Goal: Check status: Check status

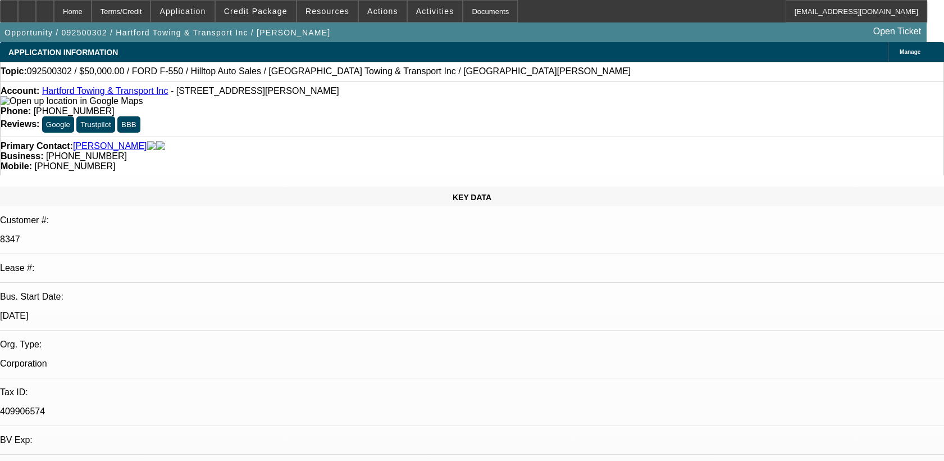
select select "0"
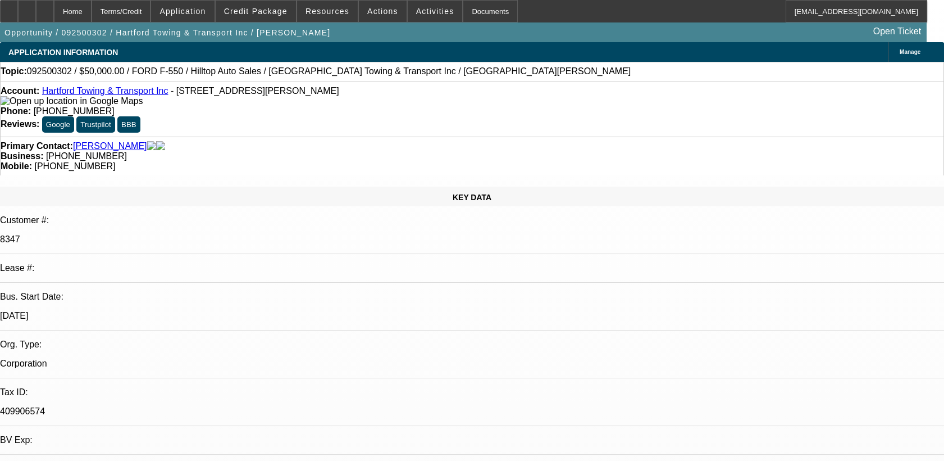
select select "0"
select select "1"
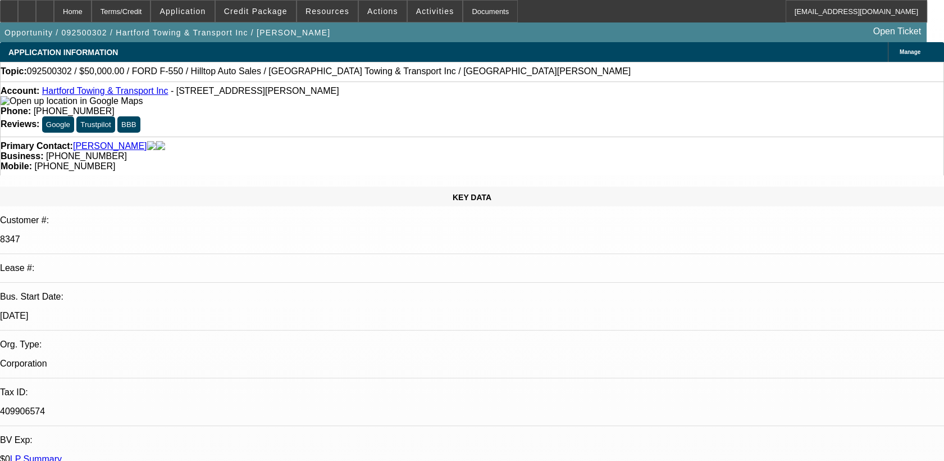
select select "2"
select select "6"
select select "1"
select select "2"
select select "6"
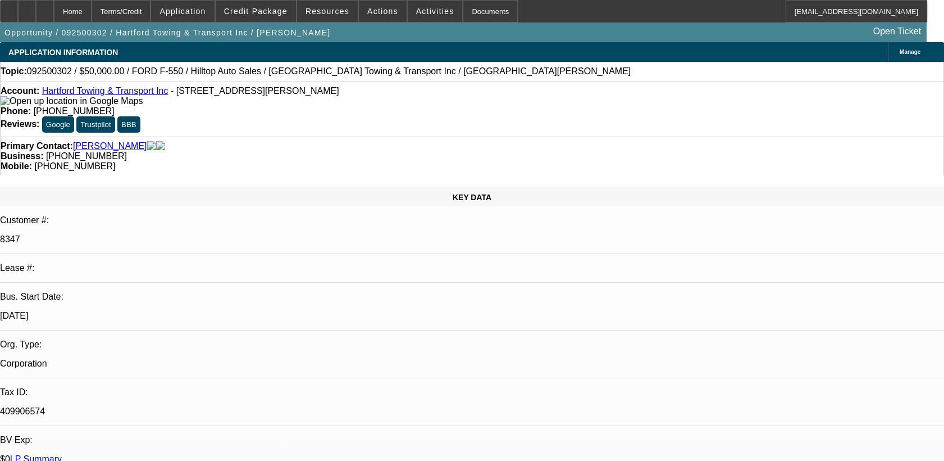
select select "1"
select select "2"
select select "6"
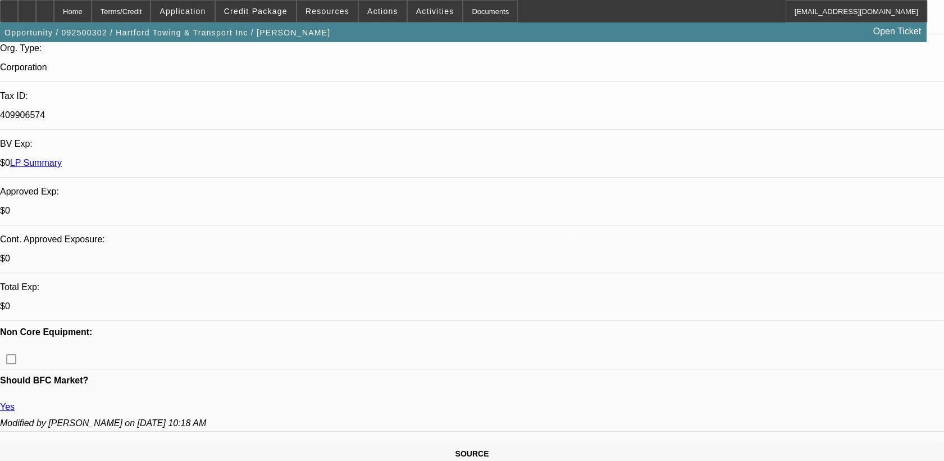
scroll to position [297, 0]
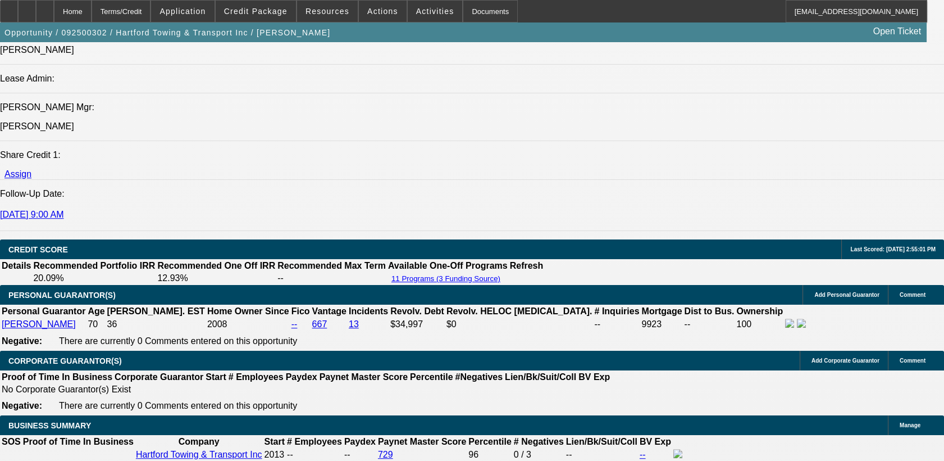
scroll to position [1432, 0]
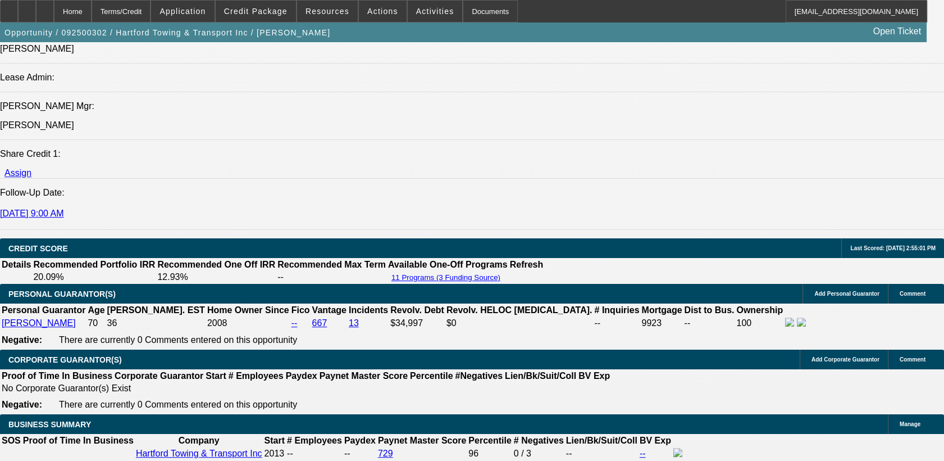
click at [252, 6] on span at bounding box center [256, 11] width 80 height 27
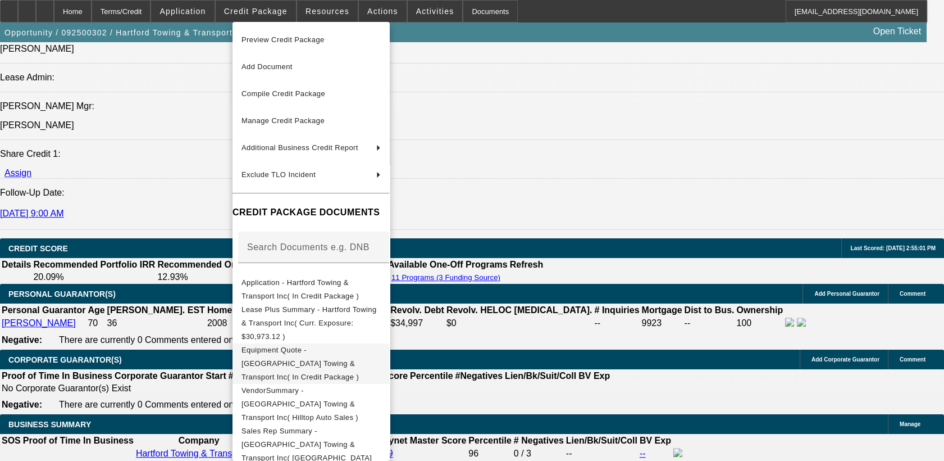
click at [312, 356] on button "Equipment Quote - Hartford Towing & Transport Inc( In Credit Package )" at bounding box center [311, 363] width 157 height 40
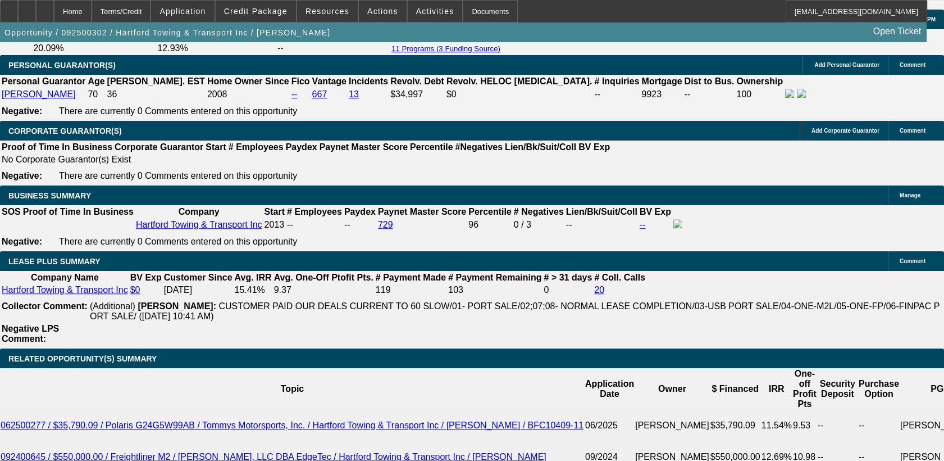
scroll to position [1662, 0]
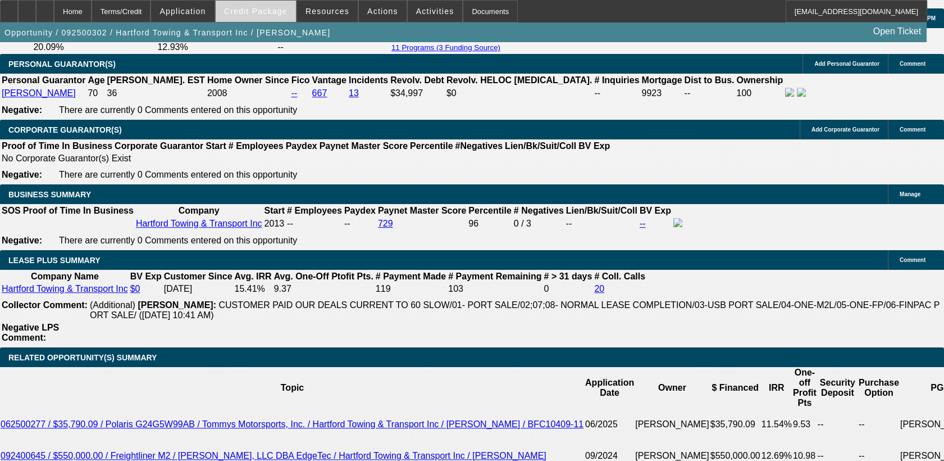
click at [265, 6] on span at bounding box center [256, 11] width 80 height 27
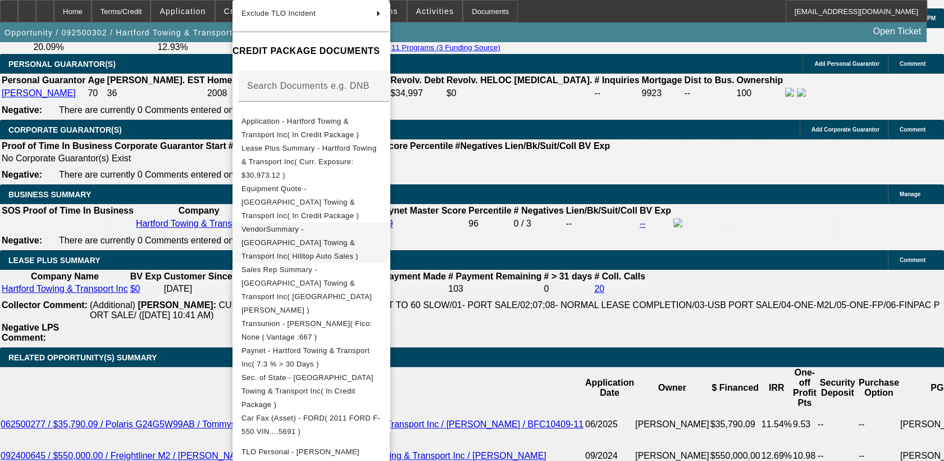
scroll to position [145, 0]
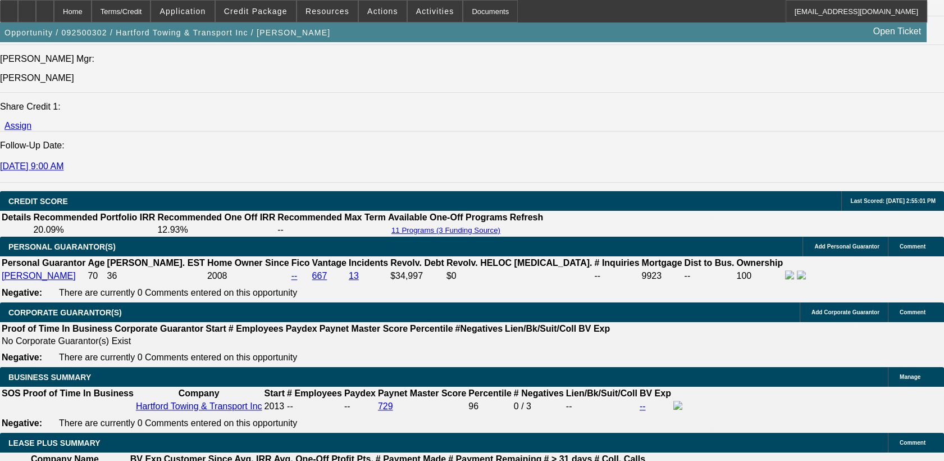
scroll to position [1477, 0]
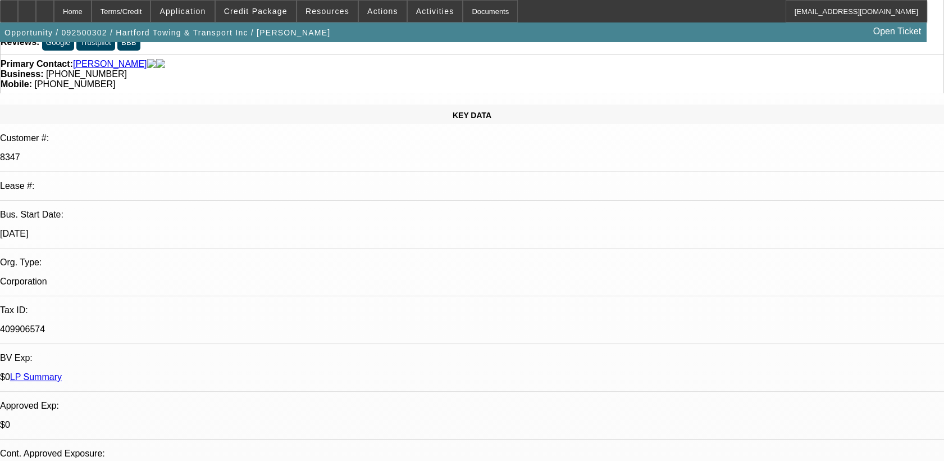
scroll to position [0, 0]
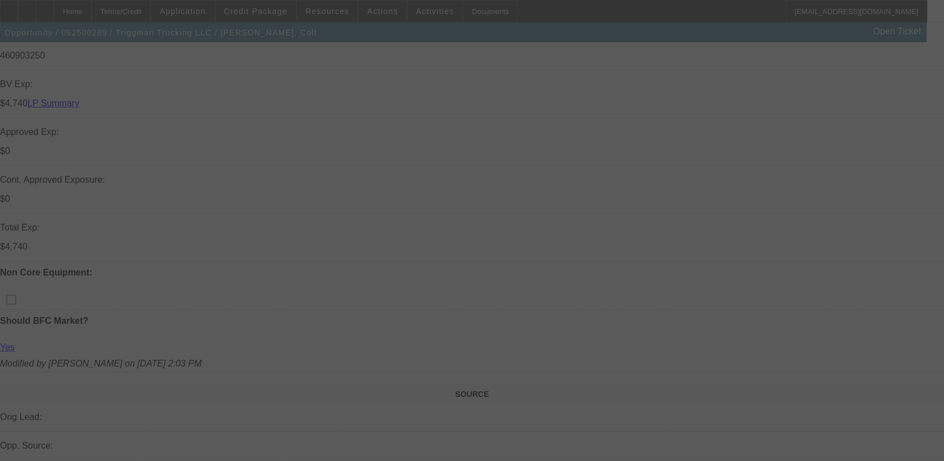
scroll to position [574, 0]
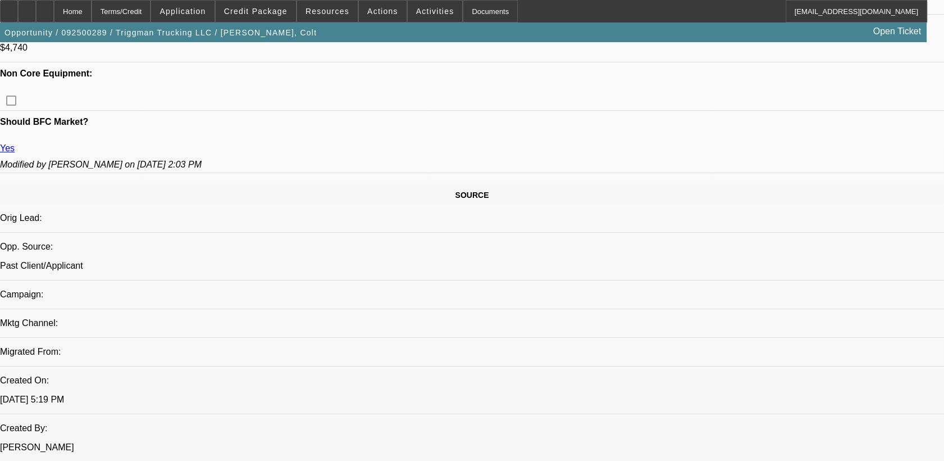
select select "0"
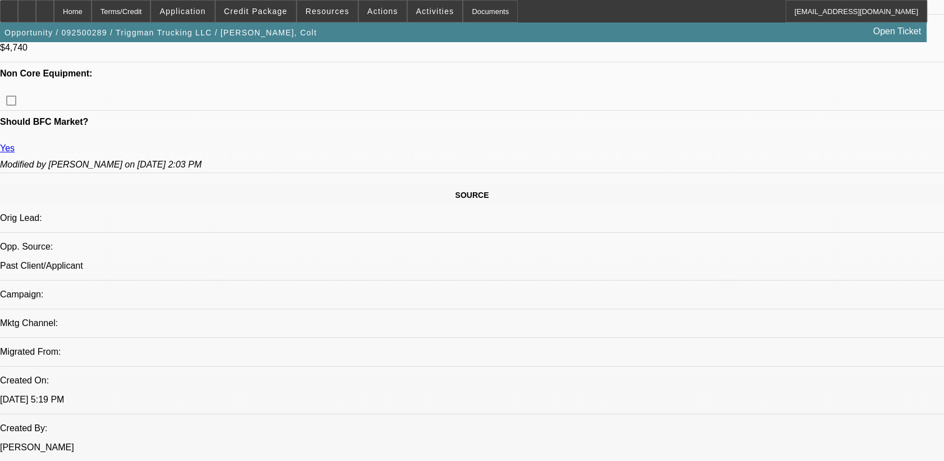
select select "0"
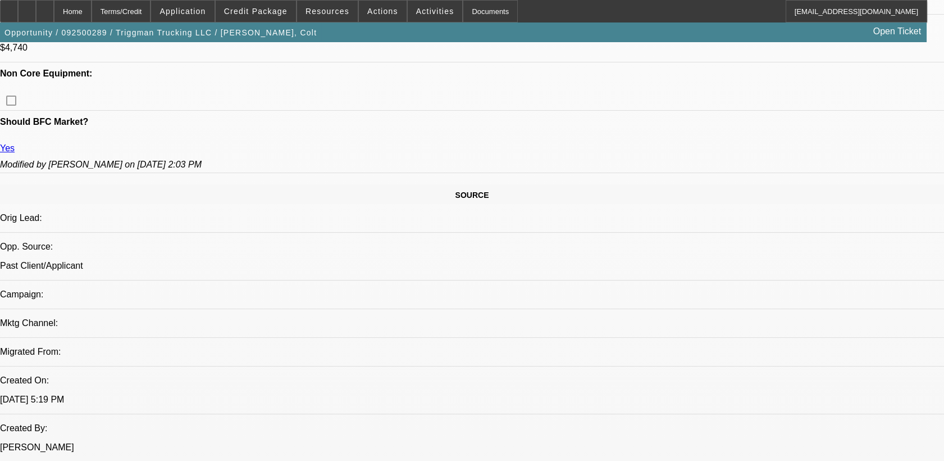
select select "0"
select select "1"
select select "2"
select select "6"
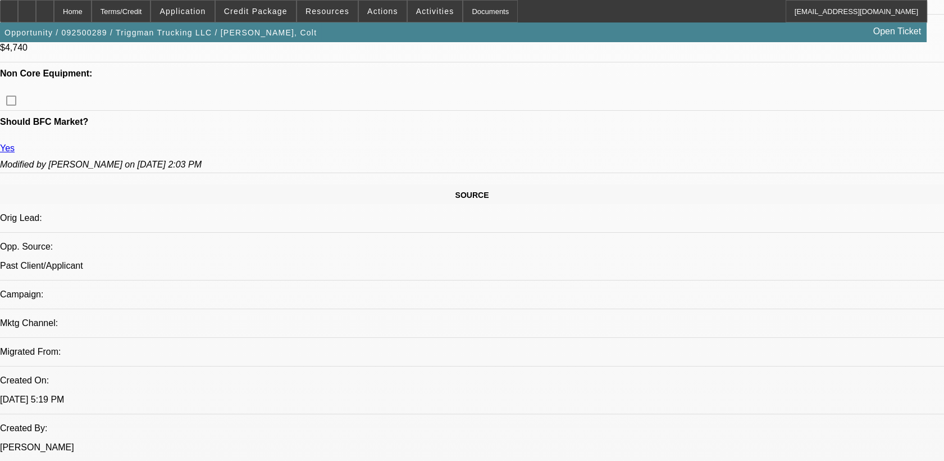
select select "1"
select select "2"
select select "6"
select select "1"
select select "2"
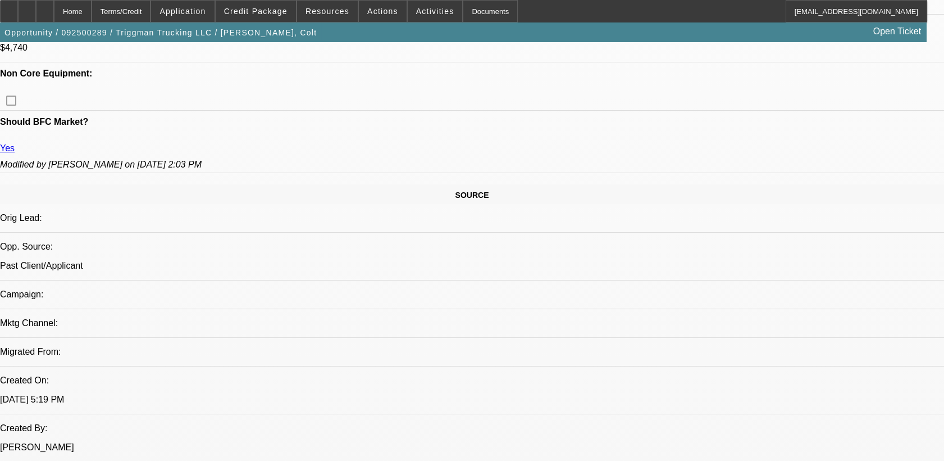
select select "6"
select select "1"
select select "2"
select select "6"
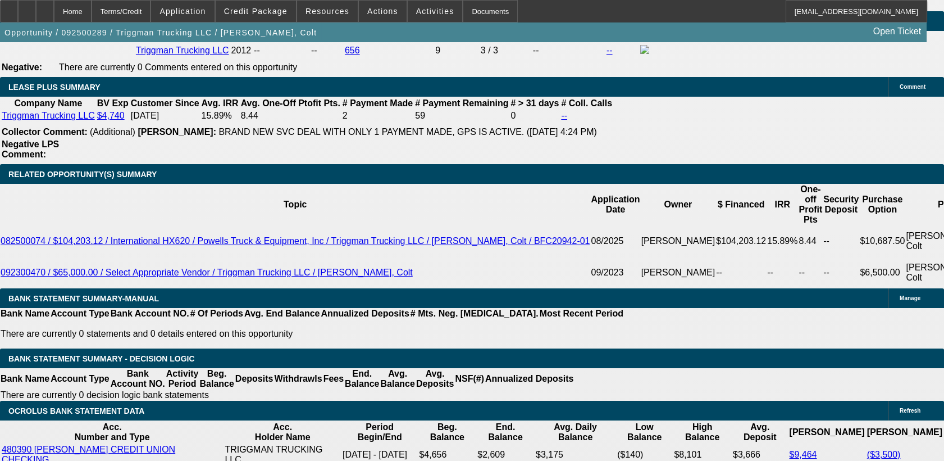
scroll to position [0, 177]
select select "0"
select select "2"
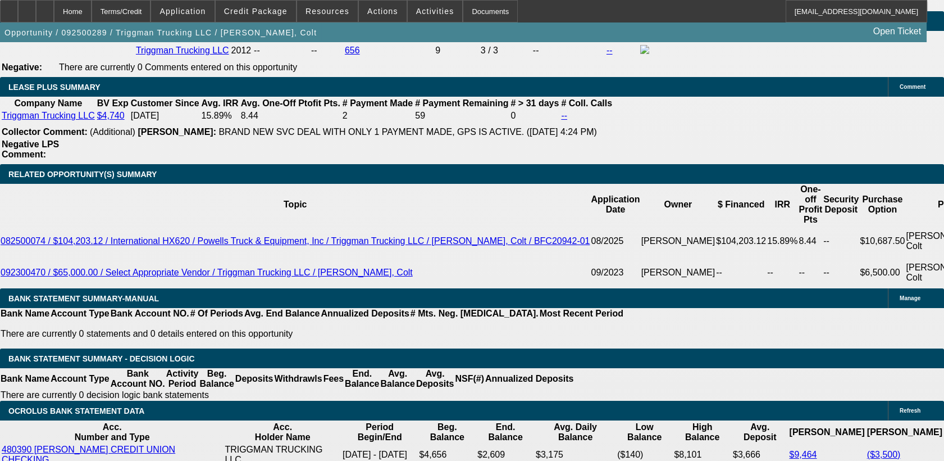
select select "0"
select select "6"
select select "0"
select select "2"
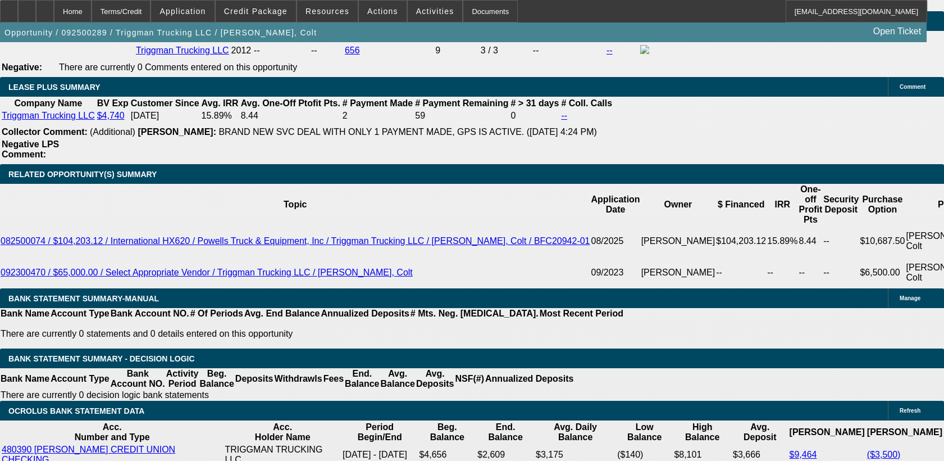
select select "0"
select select "6"
select select "0"
select select "2"
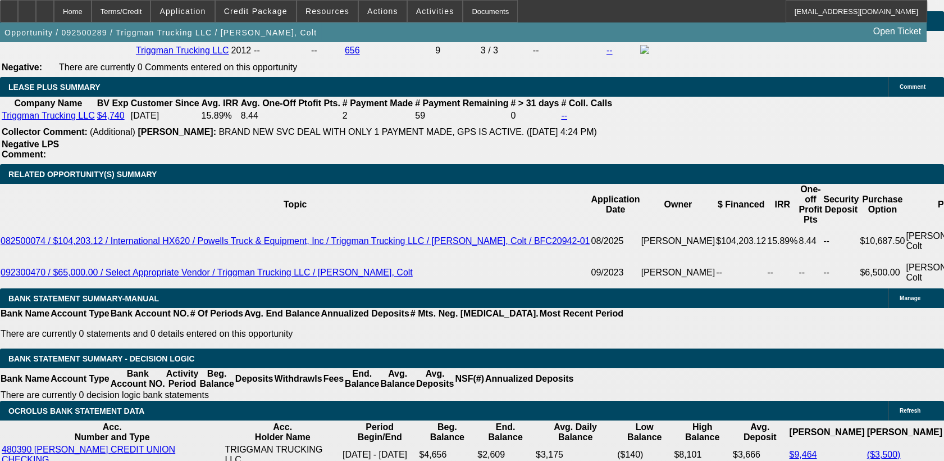
select select "0"
select select "6"
select select "0"
select select "2"
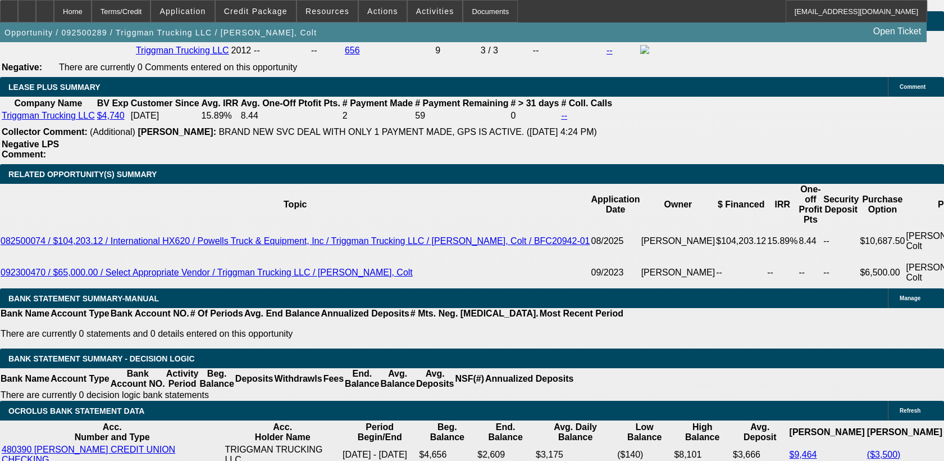
select select "0"
select select "6"
select select "0"
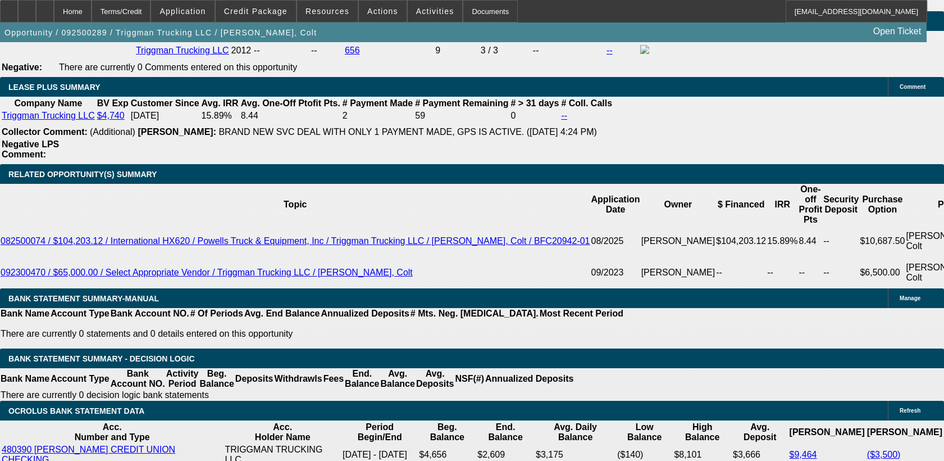
select select "0"
select select "2"
select select "0"
select select "6"
select select "0"
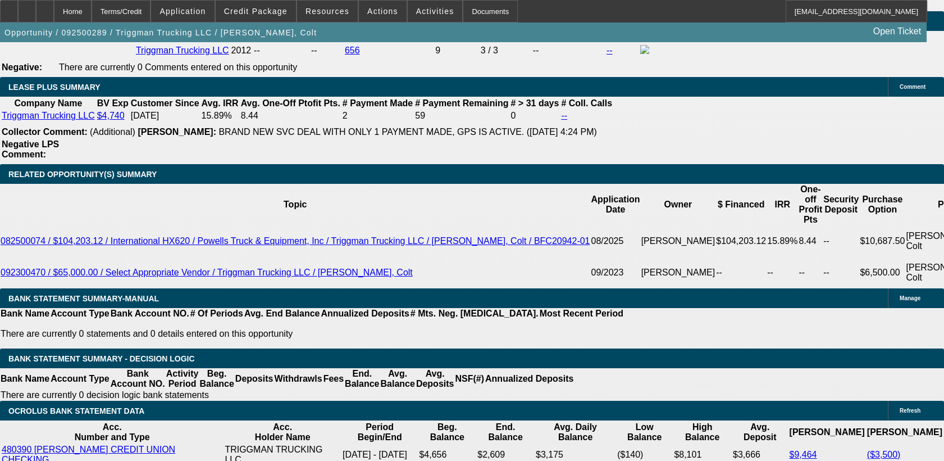
select select "0"
select select "2"
select select "0"
select select "6"
select select "0"
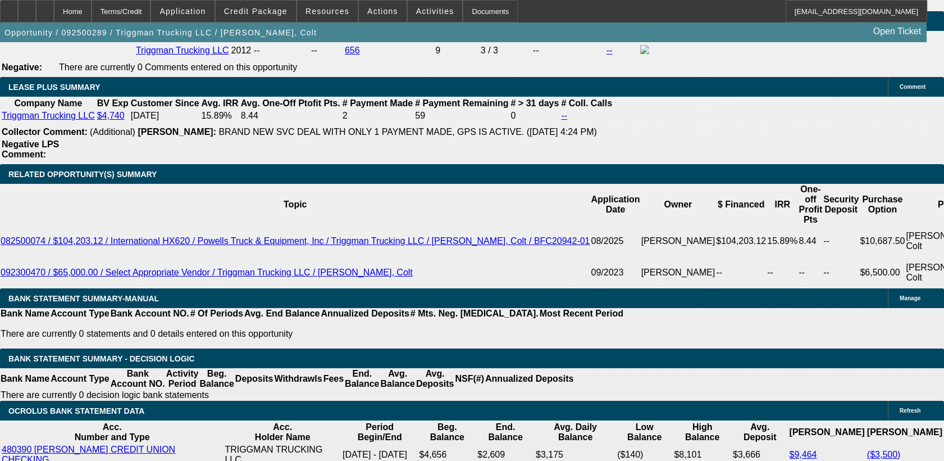
select select "0"
select select "2"
select select "0"
select select "6"
select select "0"
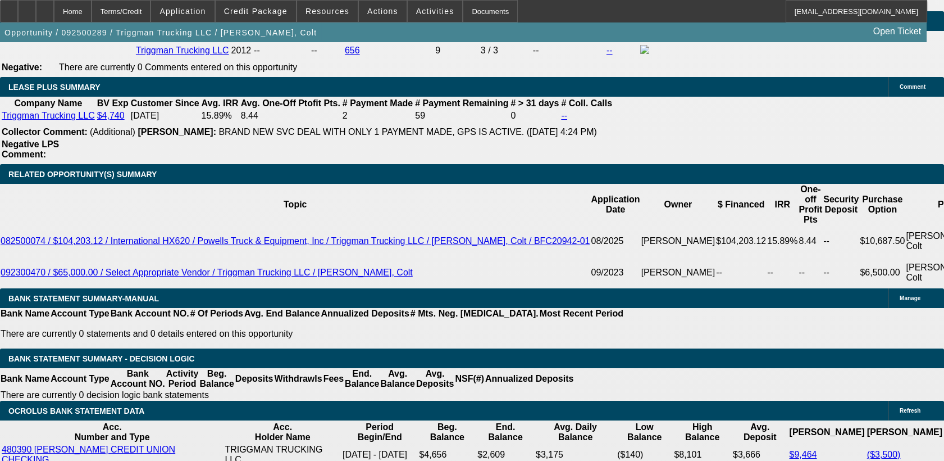
select select "0"
select select "2"
select select "0"
select select "6"
click at [271, 11] on span "Credit Package" at bounding box center [255, 11] width 63 height 9
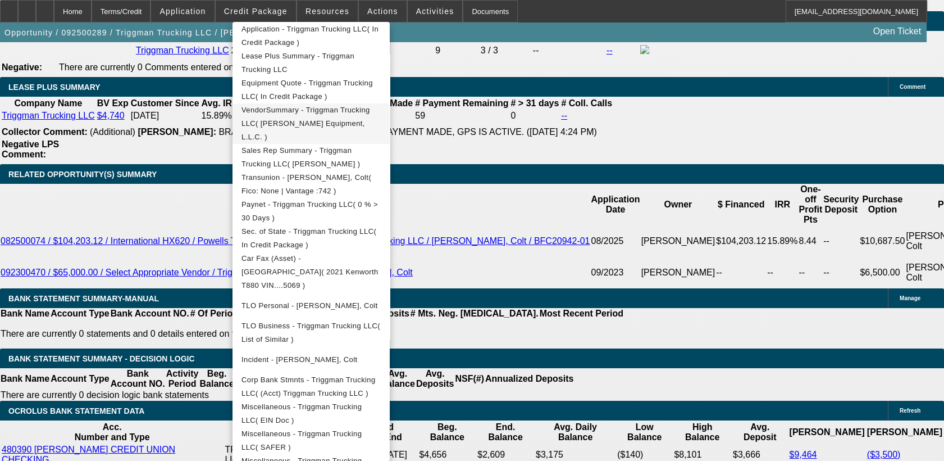
scroll to position [253, 0]
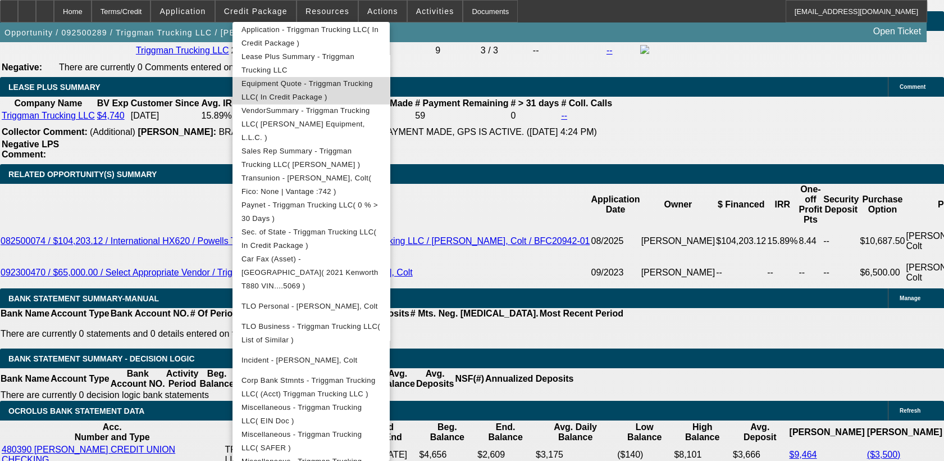
click at [346, 84] on span "Equipment Quote - Triggman Trucking LLC( In Credit Package )" at bounding box center [307, 90] width 131 height 22
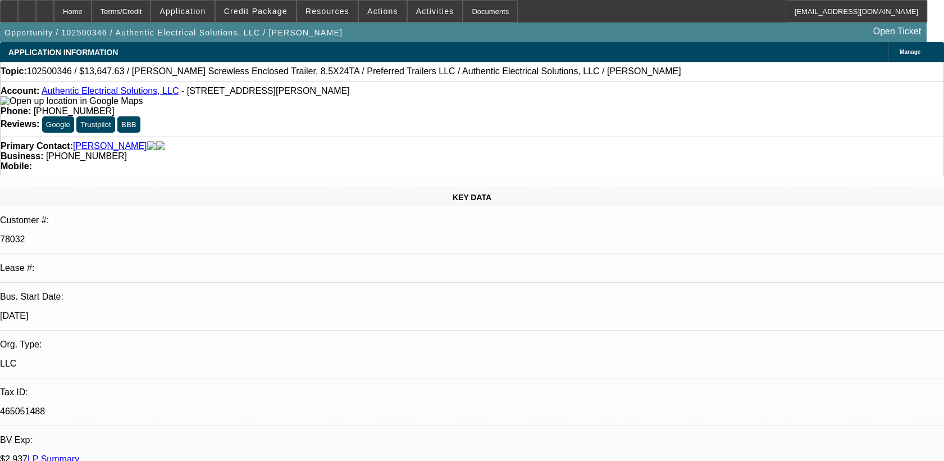
select select "0"
select select "0.1"
select select "0"
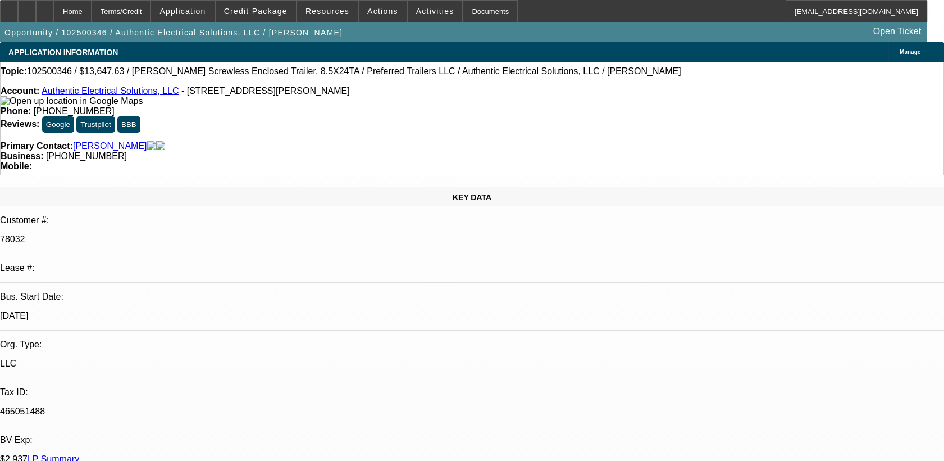
select select "0.1"
select select "0"
select select "0.1"
select select "1"
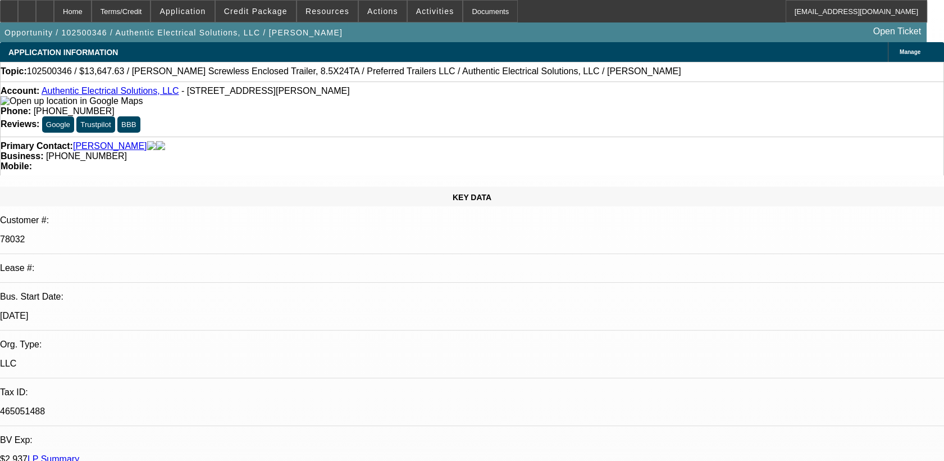
select select "3"
select select "4"
select select "1"
select select "3"
select select "4"
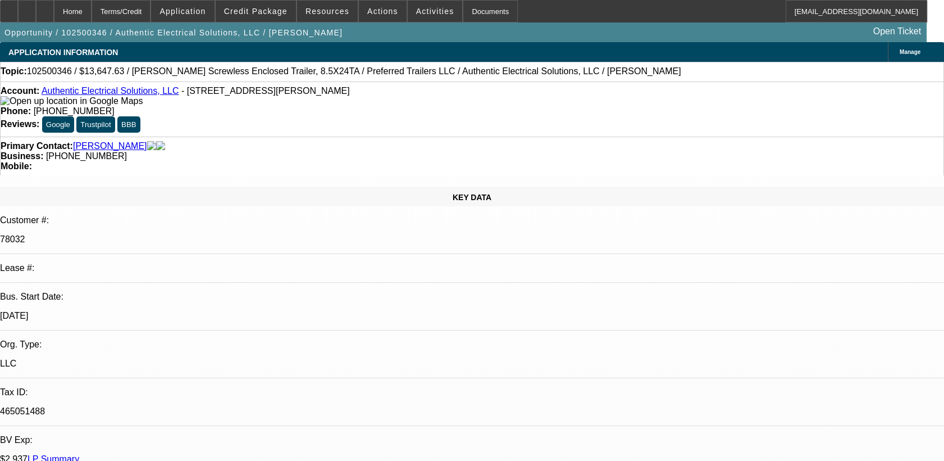
select select "1"
select select "3"
select select "4"
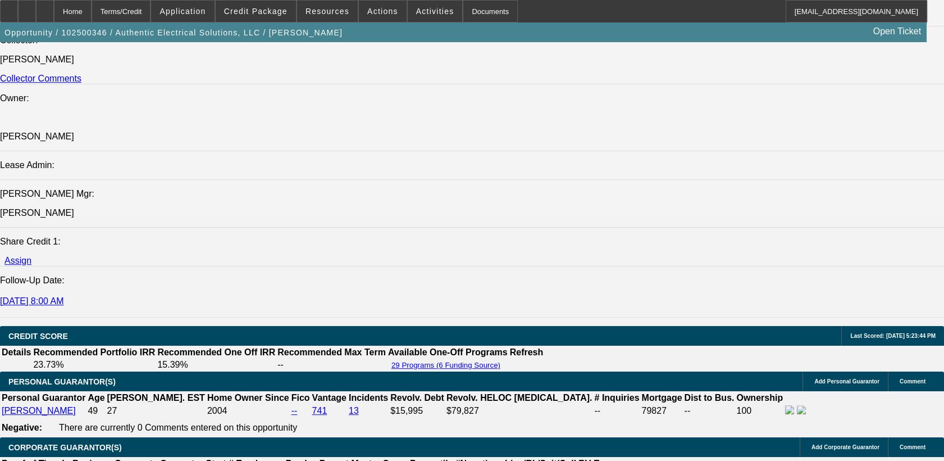
scroll to position [1345, 0]
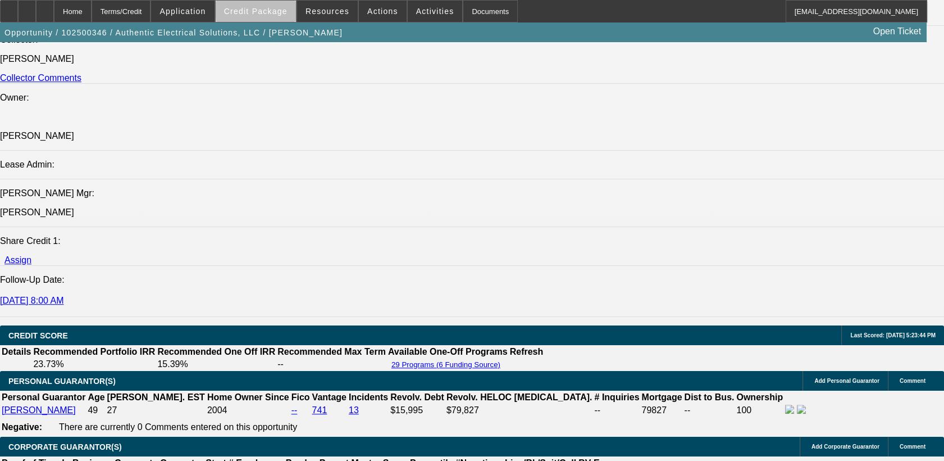
click at [274, 11] on span "Credit Package" at bounding box center [255, 11] width 63 height 9
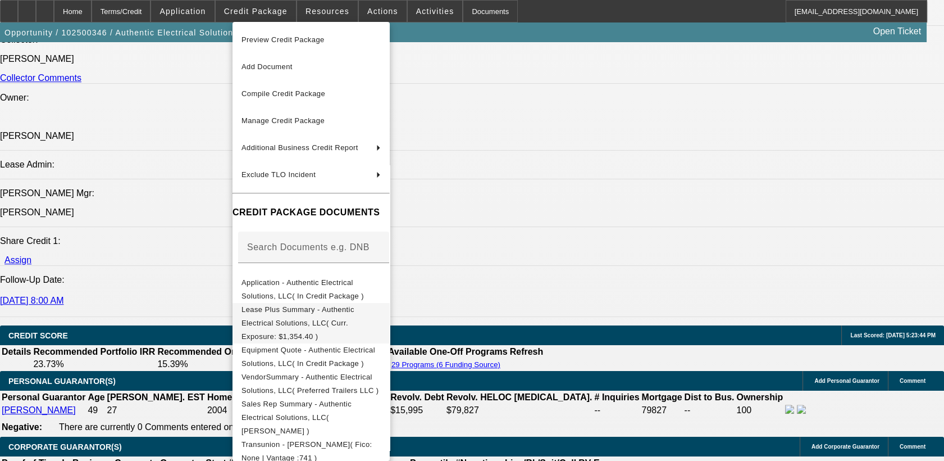
scroll to position [38, 0]
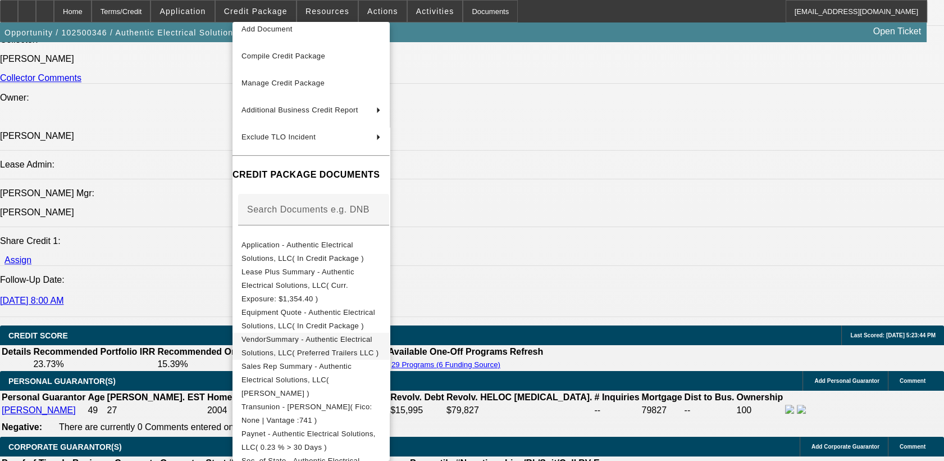
click at [347, 333] on span "VendorSummary - Authentic Electrical Solutions, LLC( Preferred Trailers LLC )" at bounding box center [311, 346] width 139 height 27
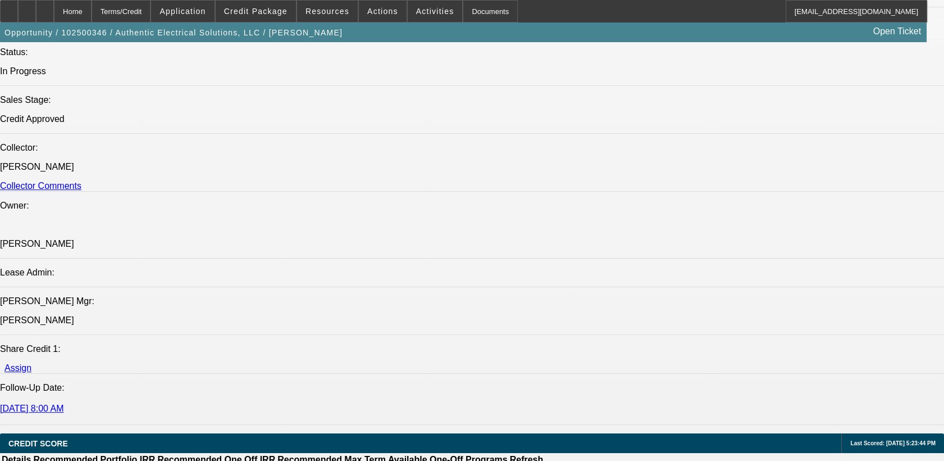
scroll to position [1236, 0]
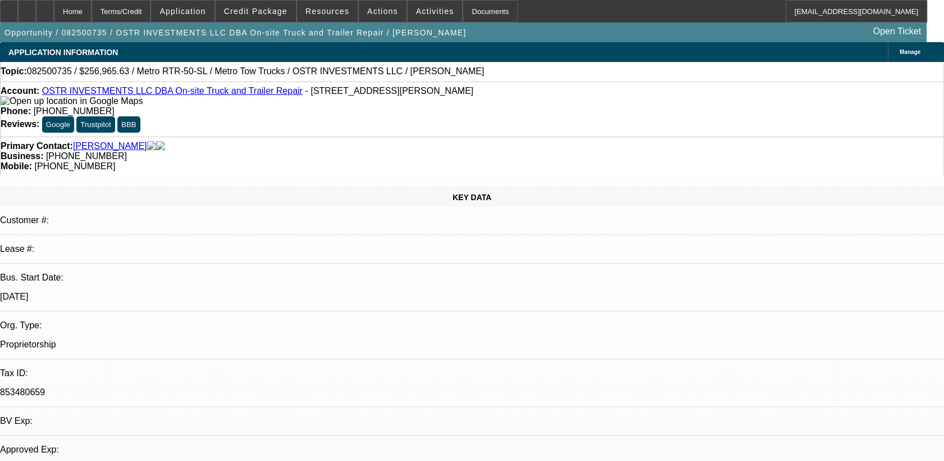
select select "0"
select select "2"
select select "0.1"
select select "1"
select select "2"
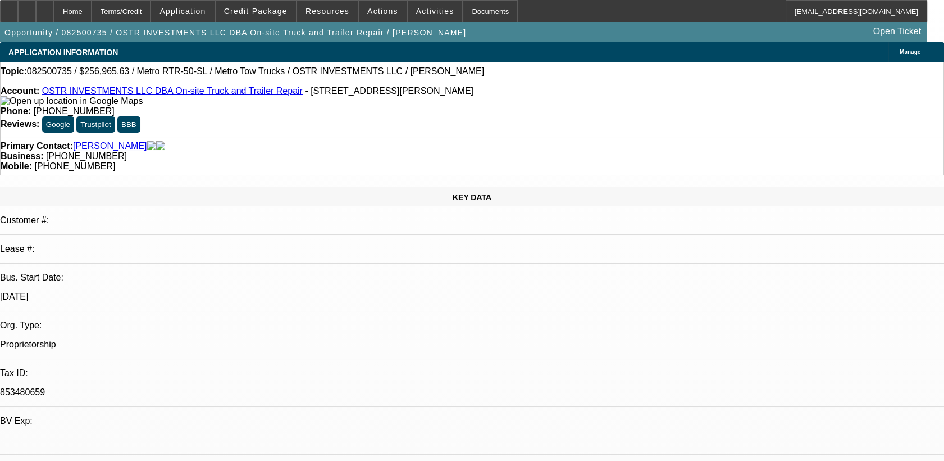
select select "4"
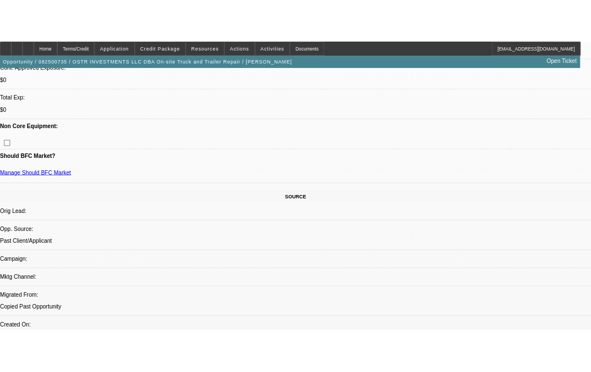
scroll to position [497, 0]
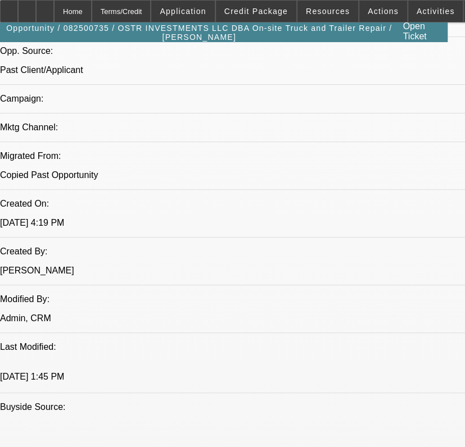
scroll to position [757, 0]
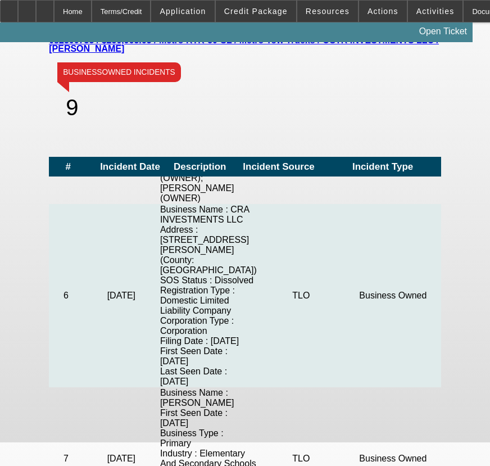
scroll to position [915, 0]
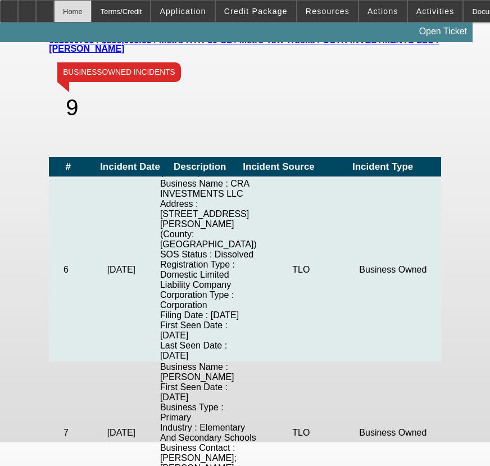
click at [92, 10] on div "Home" at bounding box center [73, 11] width 38 height 22
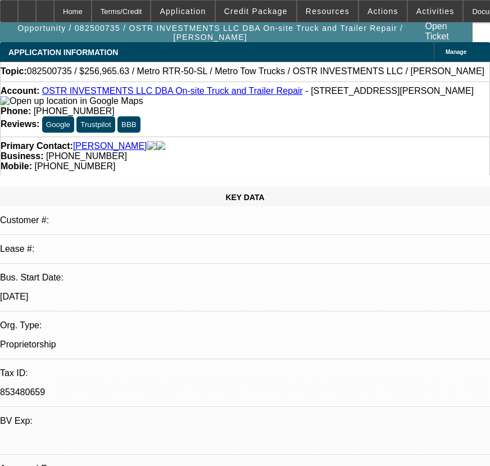
select select "0"
select select "2"
select select "0.1"
select select "1"
select select "2"
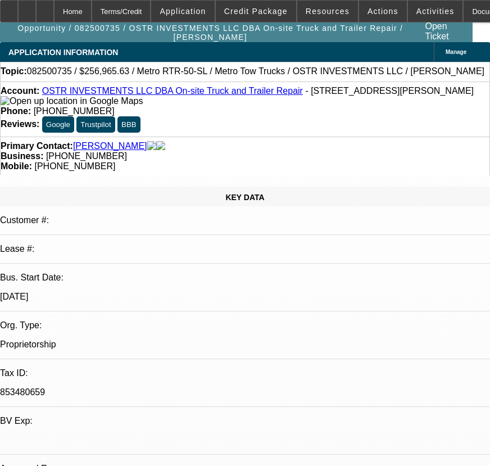
select select "4"
